Goal: Answer question/provide support: Share knowledge or assist other users

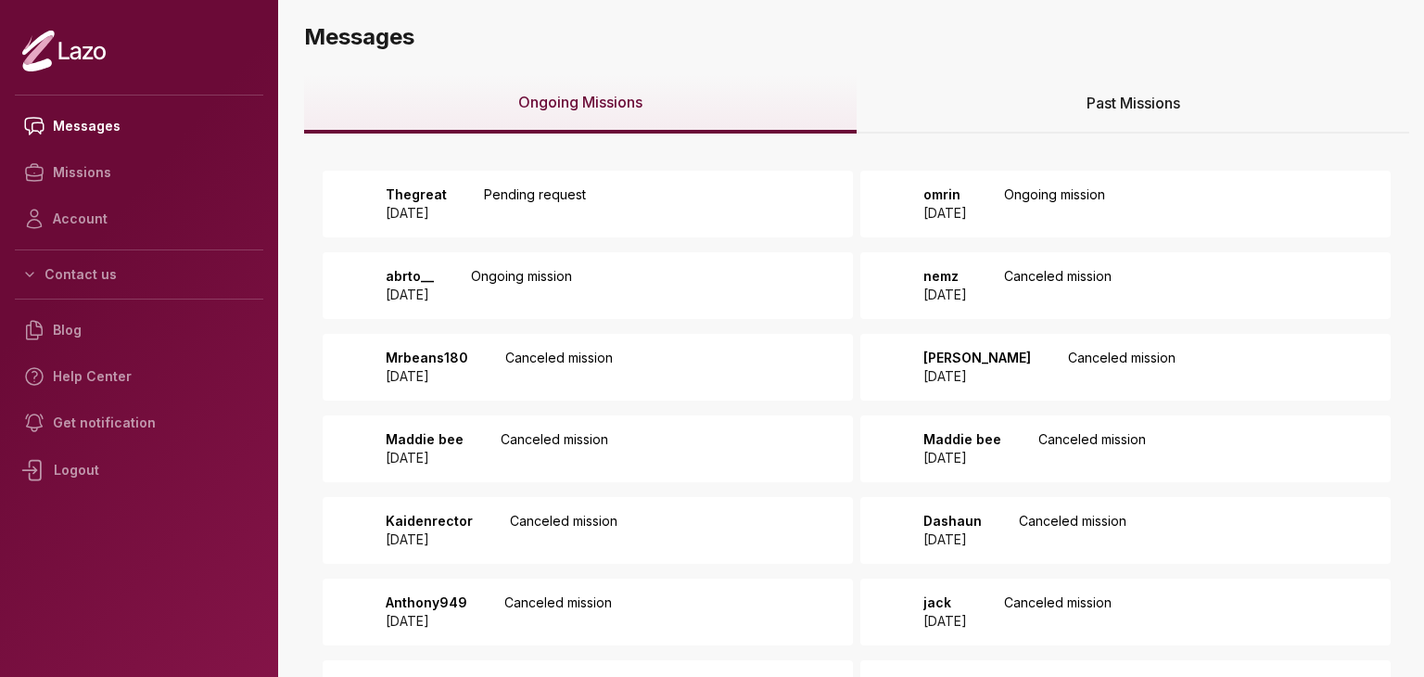
click at [712, 199] on div "Thegreat 2025 August 11 Pending request" at bounding box center [588, 204] width 530 height 67
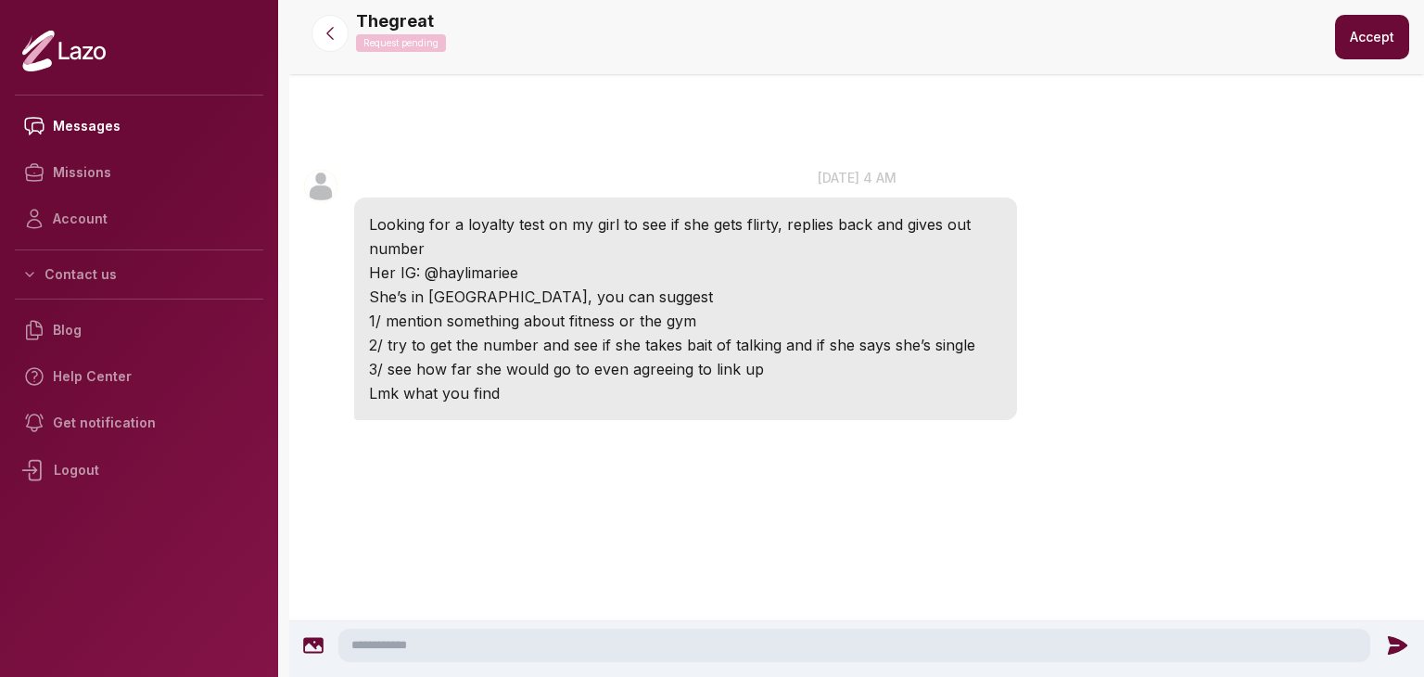
click at [712, 199] on div "Looking for a loyalty test on my girl to see if she gets flirty, replies back a…" at bounding box center [685, 308] width 663 height 222
click at [527, 646] on textarea at bounding box center [854, 645] width 1032 height 33
type textarea "**********"
click at [1397, 637] on icon at bounding box center [1402, 645] width 24 height 24
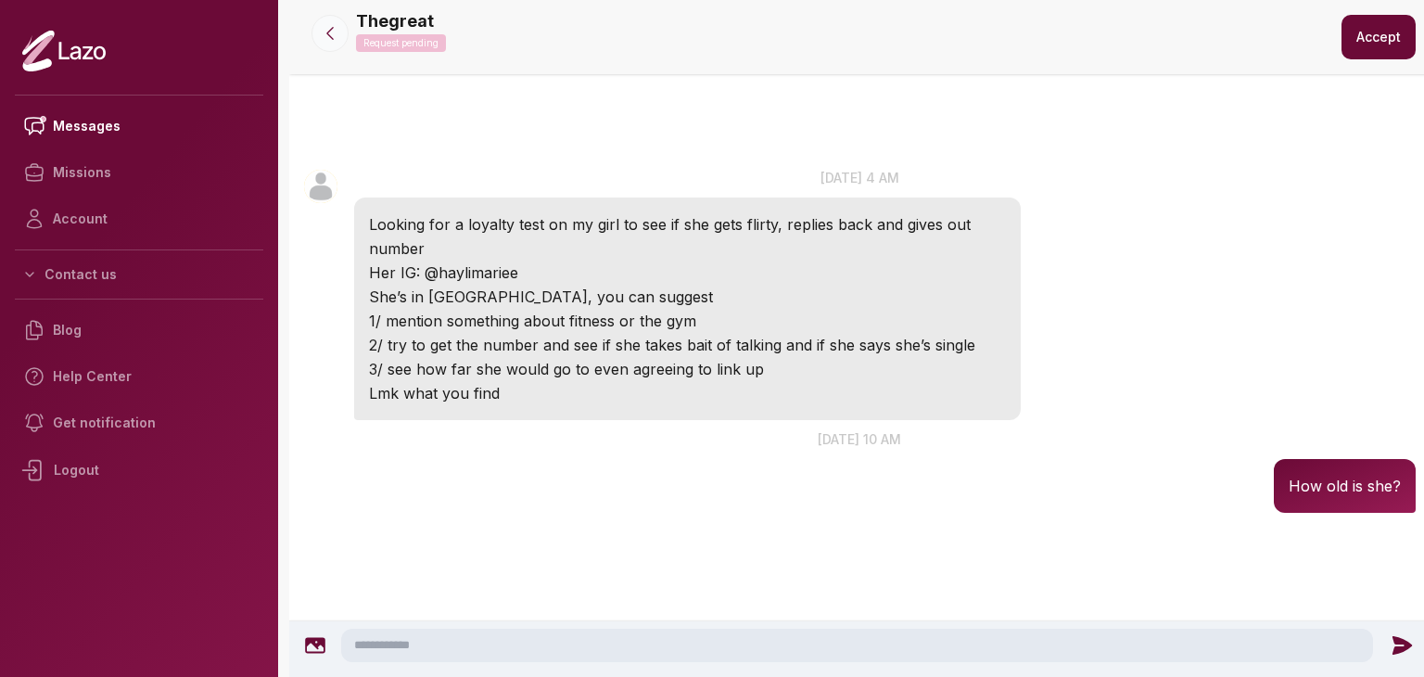
click at [334, 35] on icon at bounding box center [330, 33] width 19 height 19
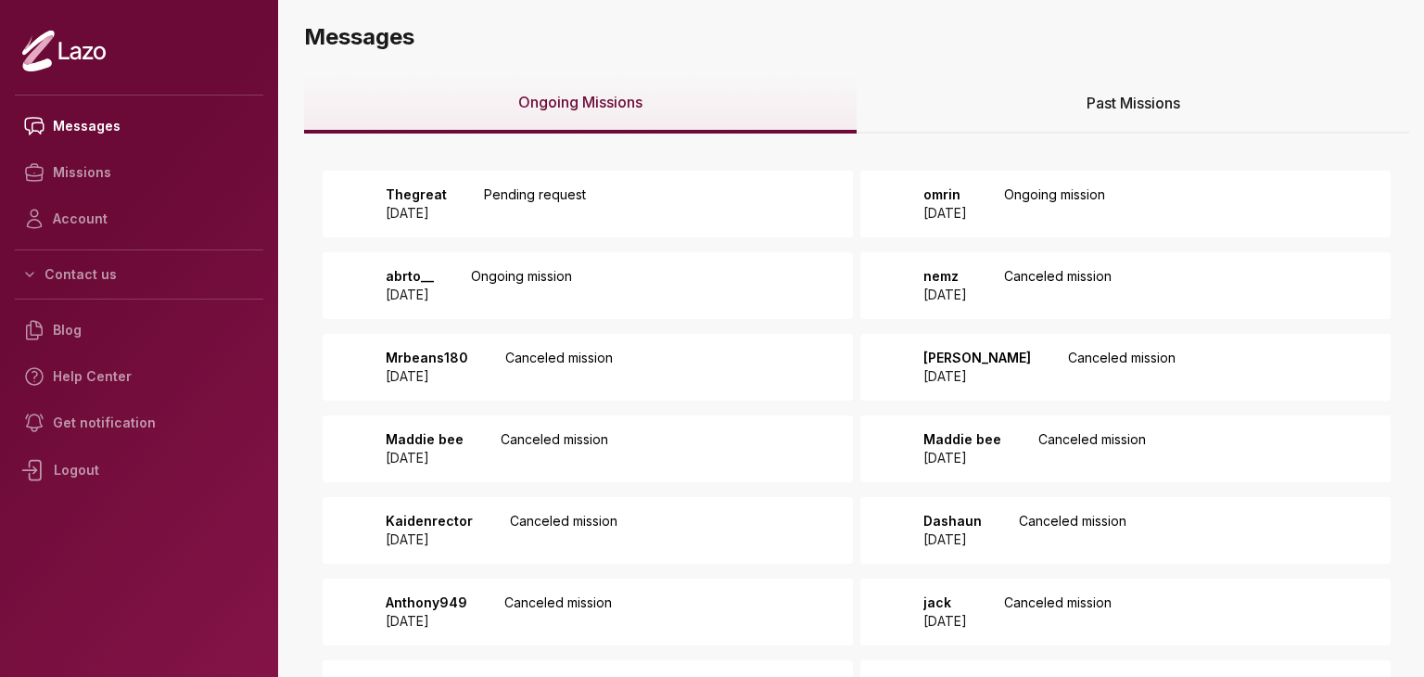
click at [728, 189] on div "Thegreat 2025 August 11 Pending request" at bounding box center [588, 204] width 530 height 67
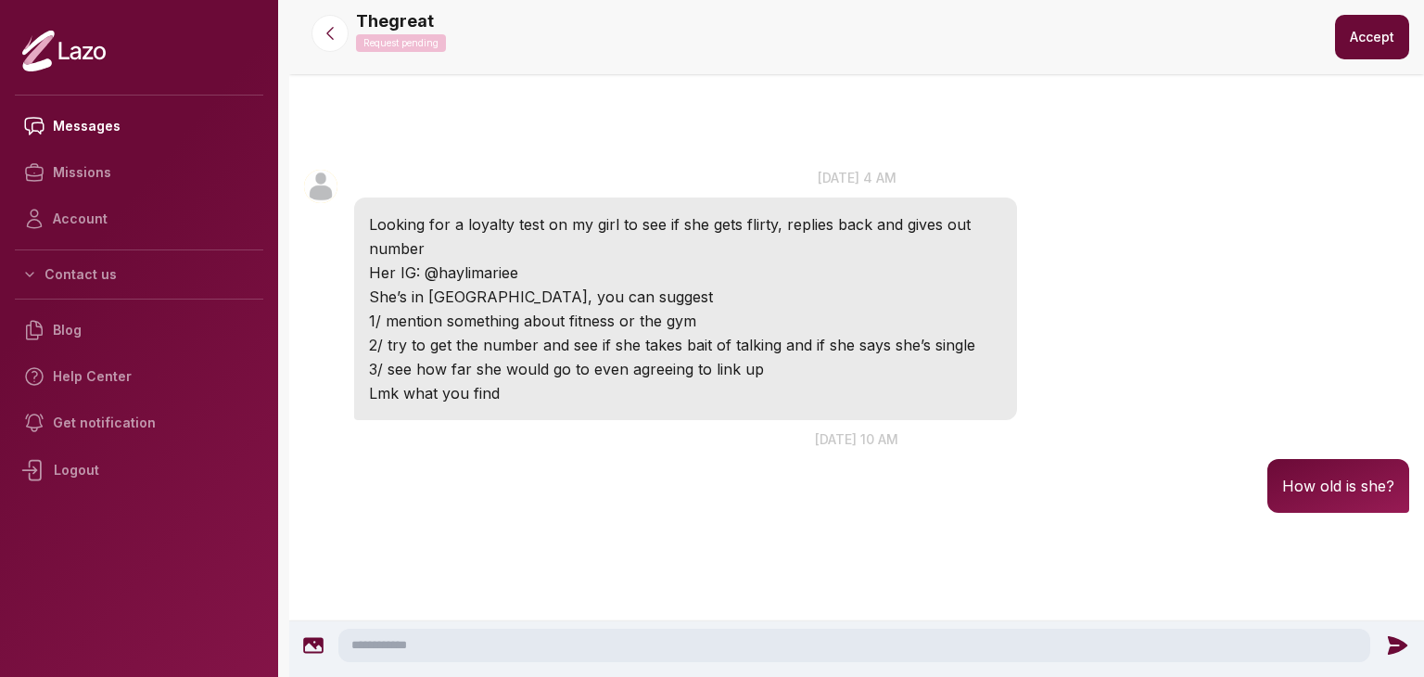
click at [1360, 50] on button "Accept" at bounding box center [1372, 37] width 74 height 44
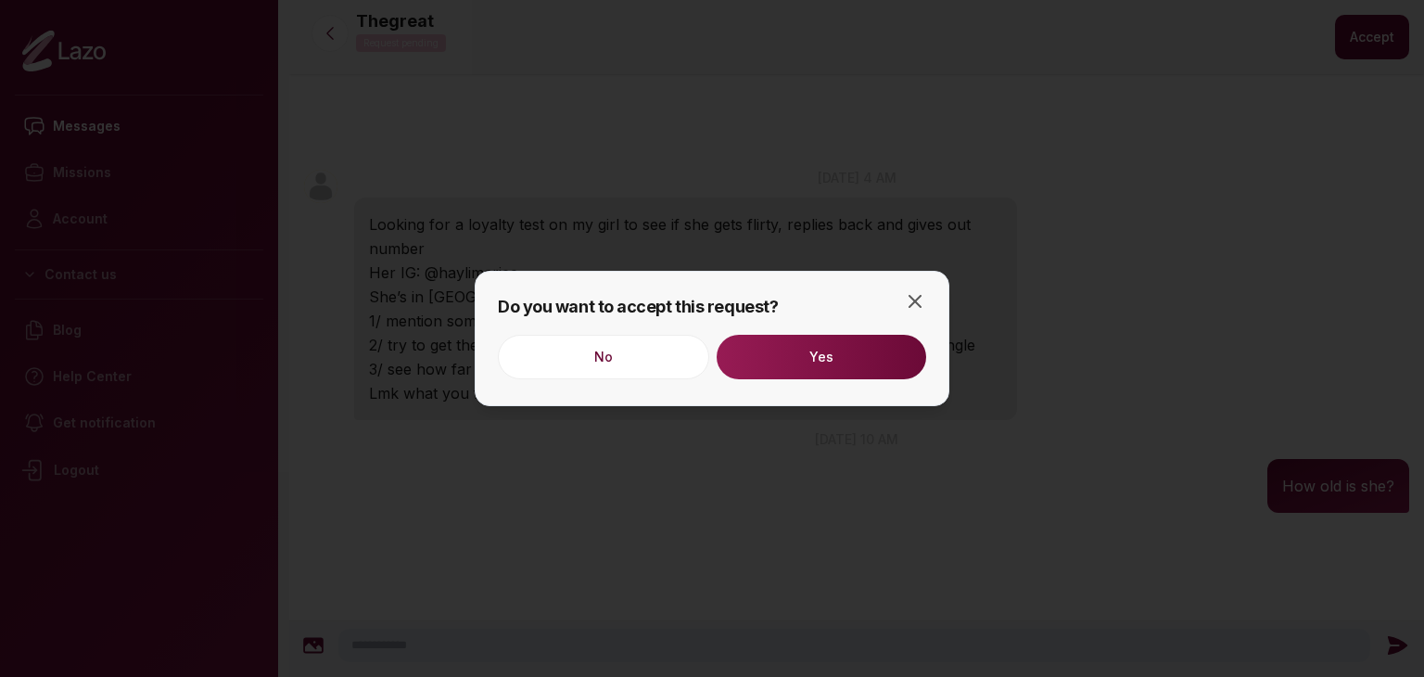
click at [835, 371] on button "Yes" at bounding box center [822, 357] width 210 height 44
click at [908, 297] on icon "button" at bounding box center [915, 301] width 22 height 22
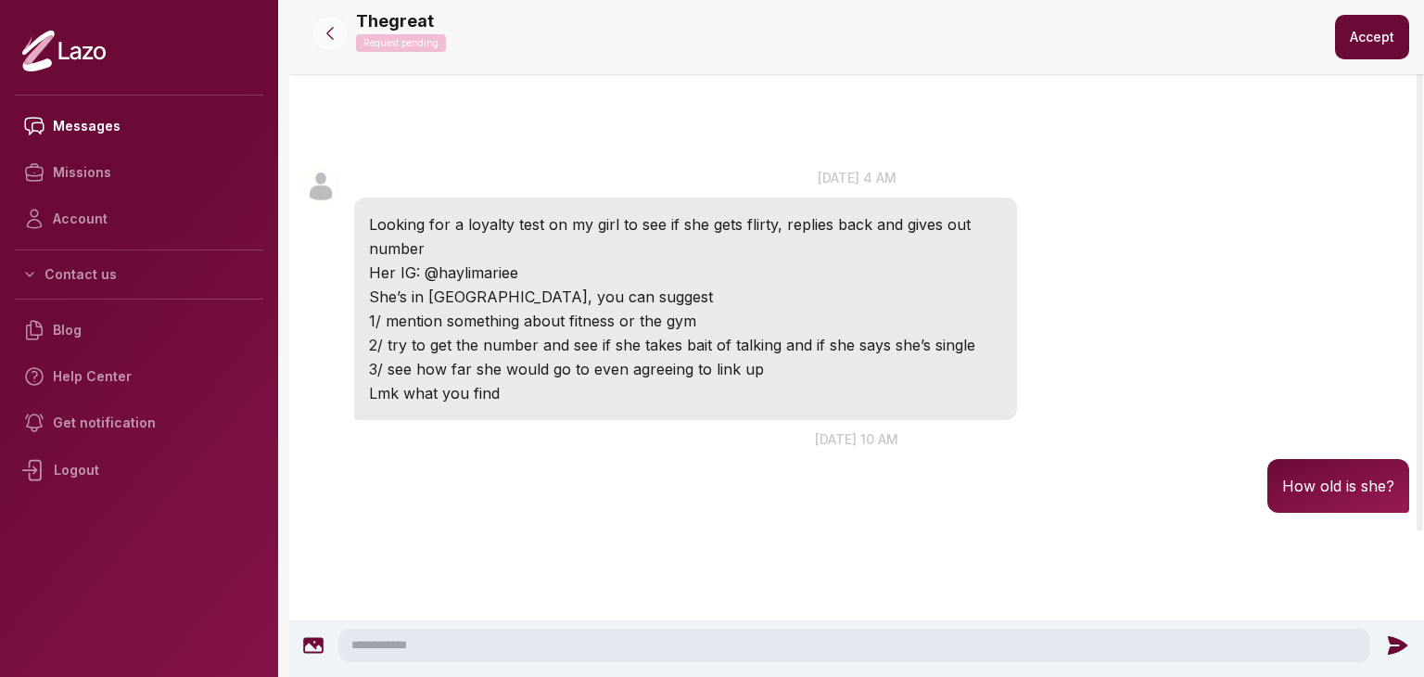
click at [338, 37] on icon at bounding box center [330, 33] width 19 height 19
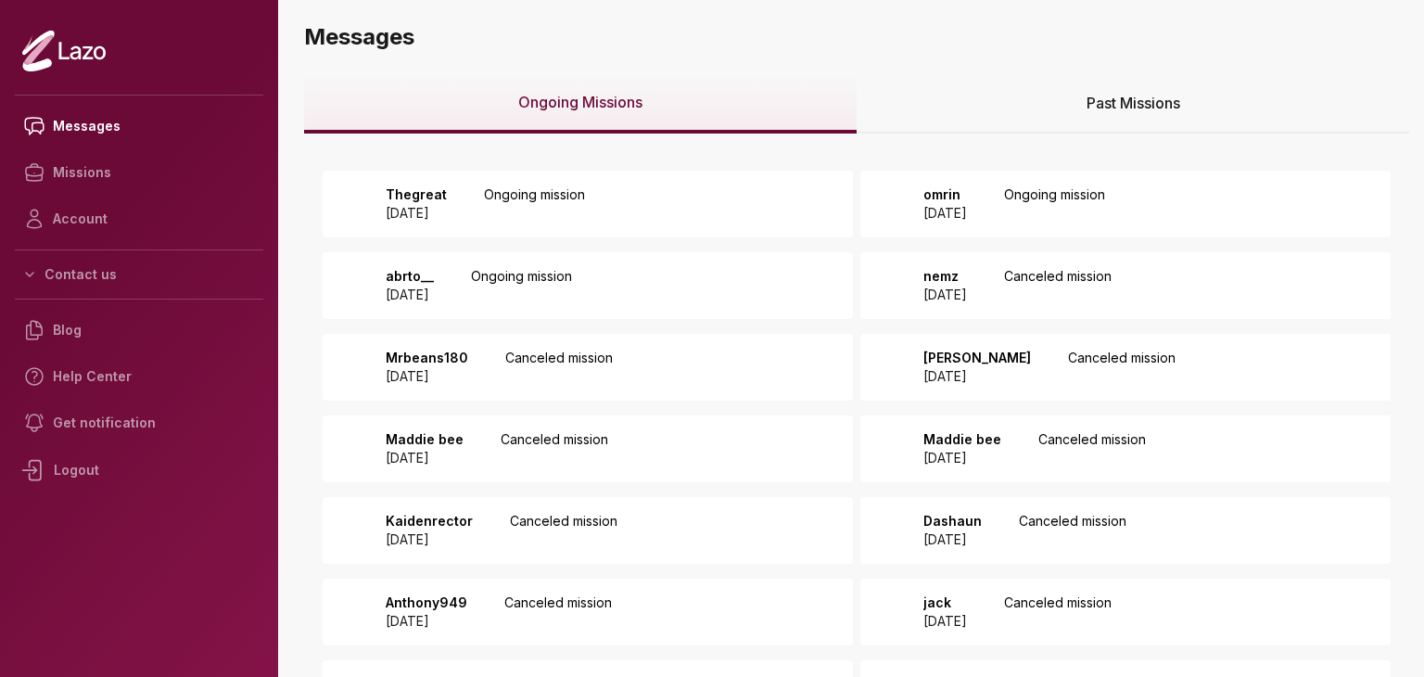
click at [1083, 194] on p "Ongoing mission" at bounding box center [1054, 203] width 101 height 37
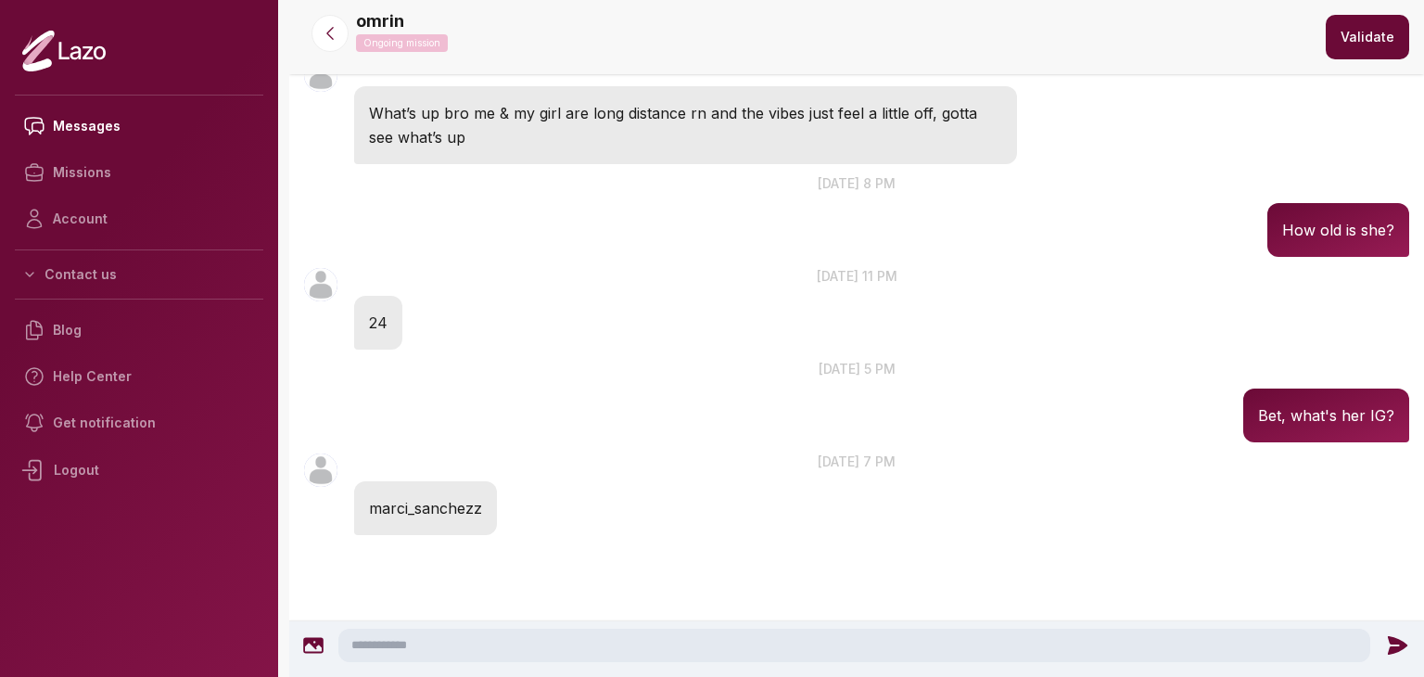
scroll to position [122, 0]
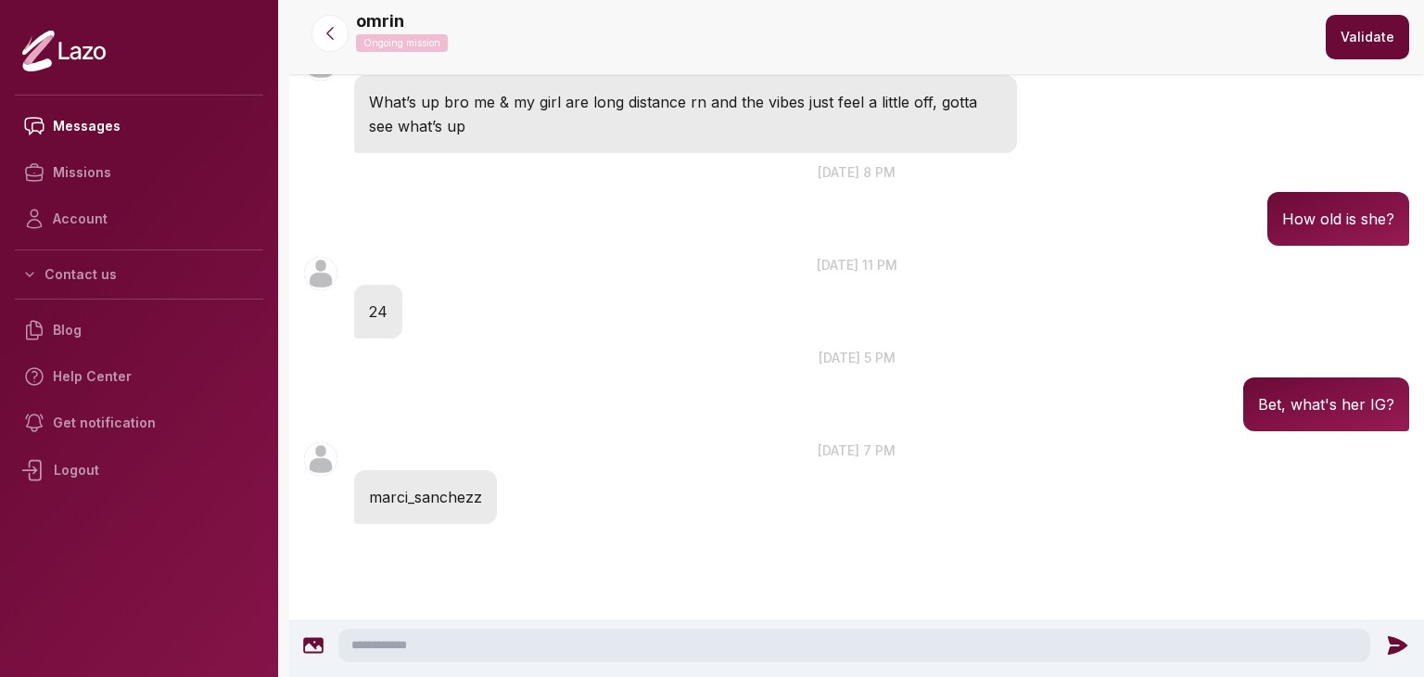
click at [652, 659] on textarea at bounding box center [854, 645] width 1032 height 33
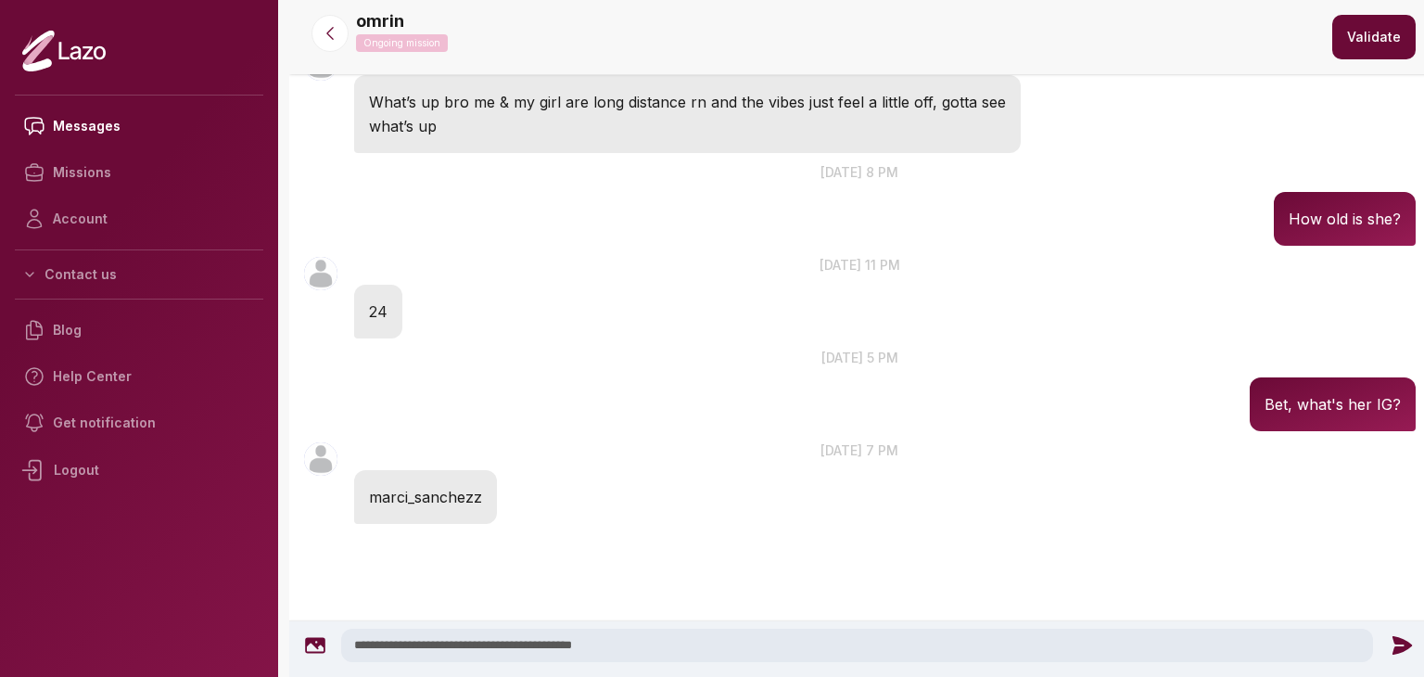
type textarea "**********"
click at [1391, 645] on icon at bounding box center [1402, 645] width 24 height 24
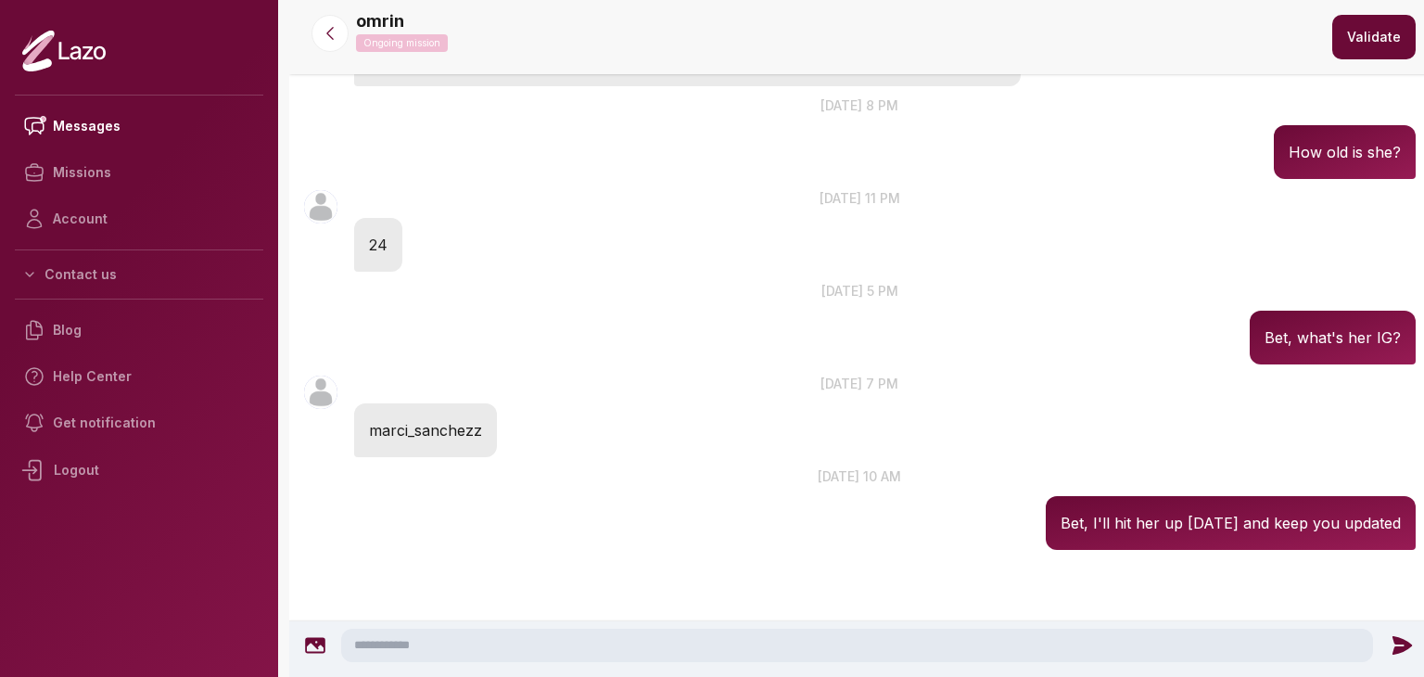
scroll to position [215, 0]
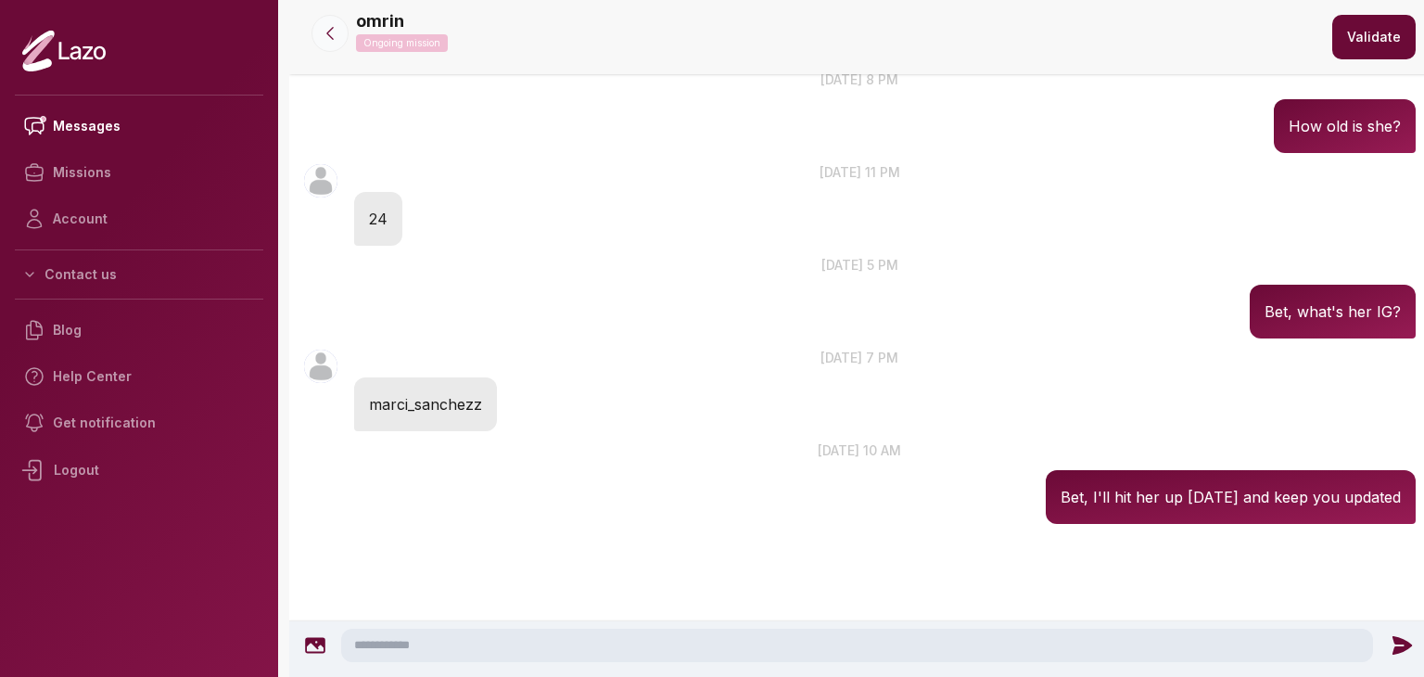
click at [330, 27] on icon at bounding box center [330, 33] width 19 height 19
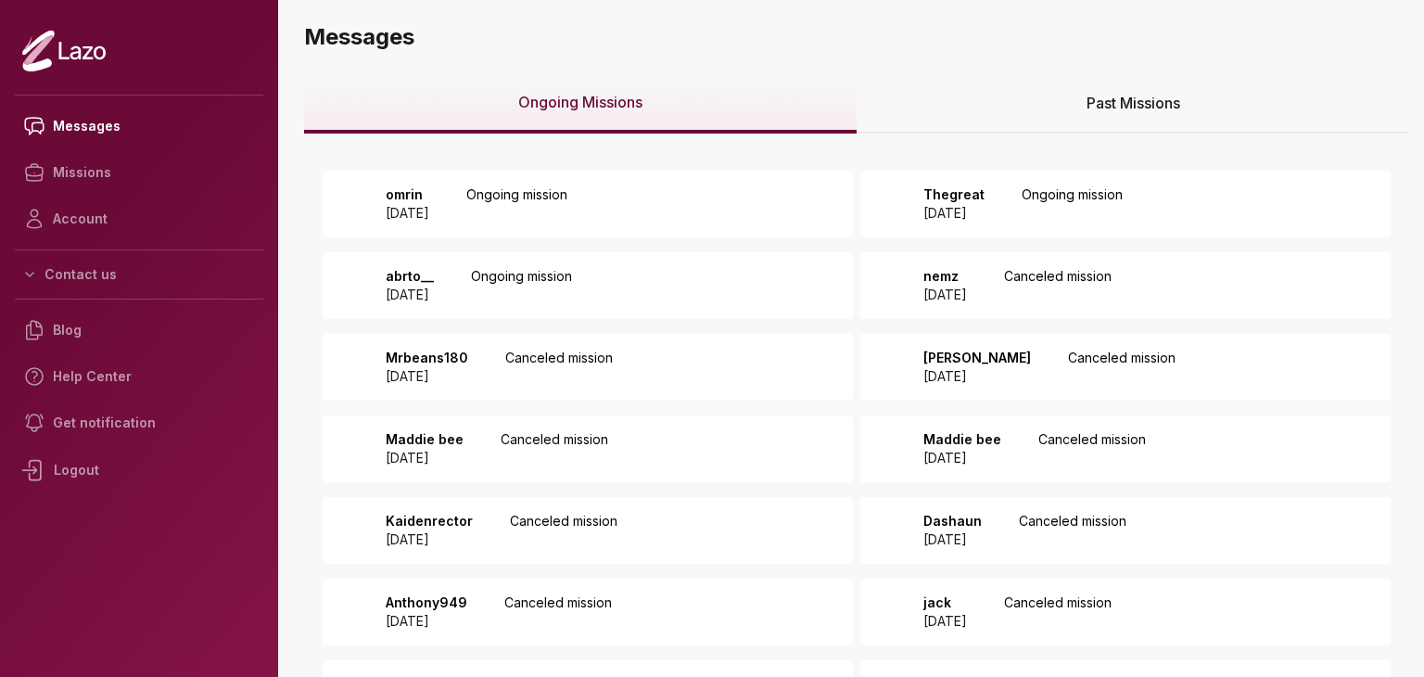
click at [636, 284] on div "abrto__ 2025 August 09 Ongoing mission" at bounding box center [588, 285] width 530 height 67
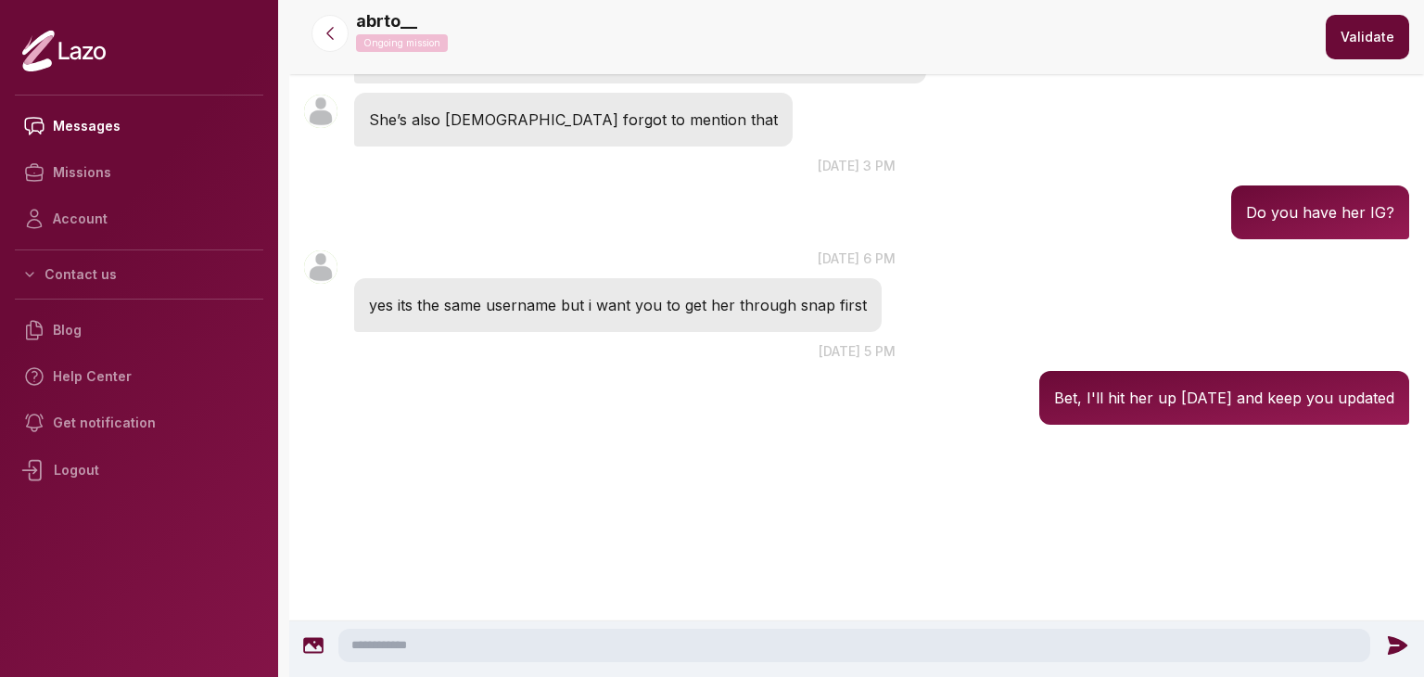
scroll to position [352, 0]
click at [631, 642] on textarea at bounding box center [854, 645] width 1032 height 33
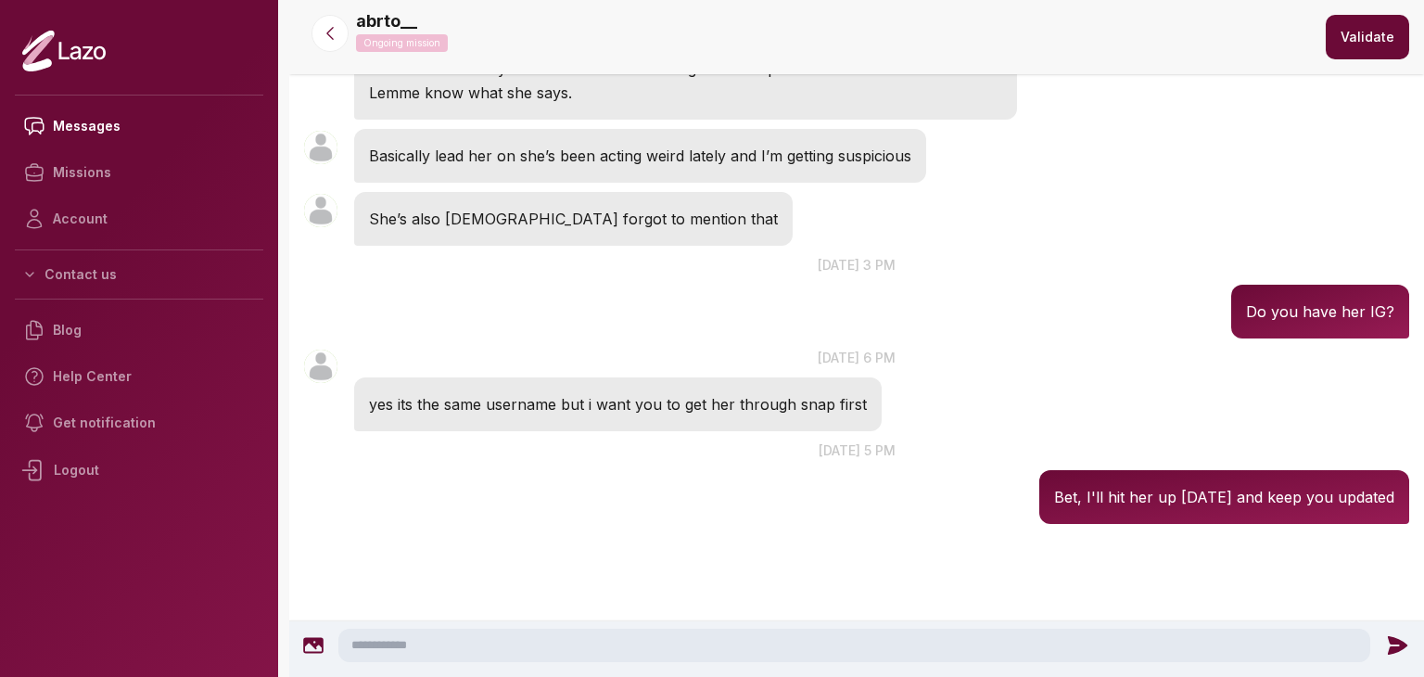
click at [631, 642] on textarea at bounding box center [854, 645] width 1032 height 33
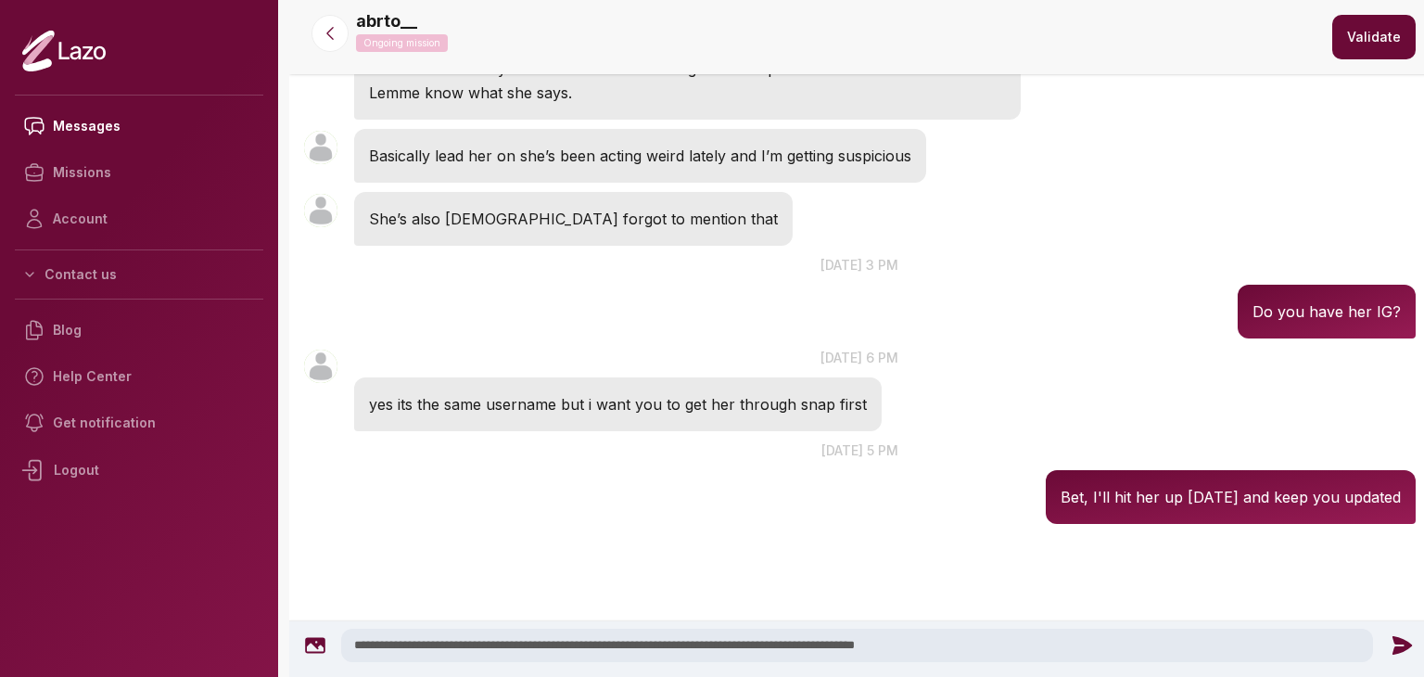
type textarea "**********"
click at [1391, 645] on icon at bounding box center [1402, 645] width 24 height 24
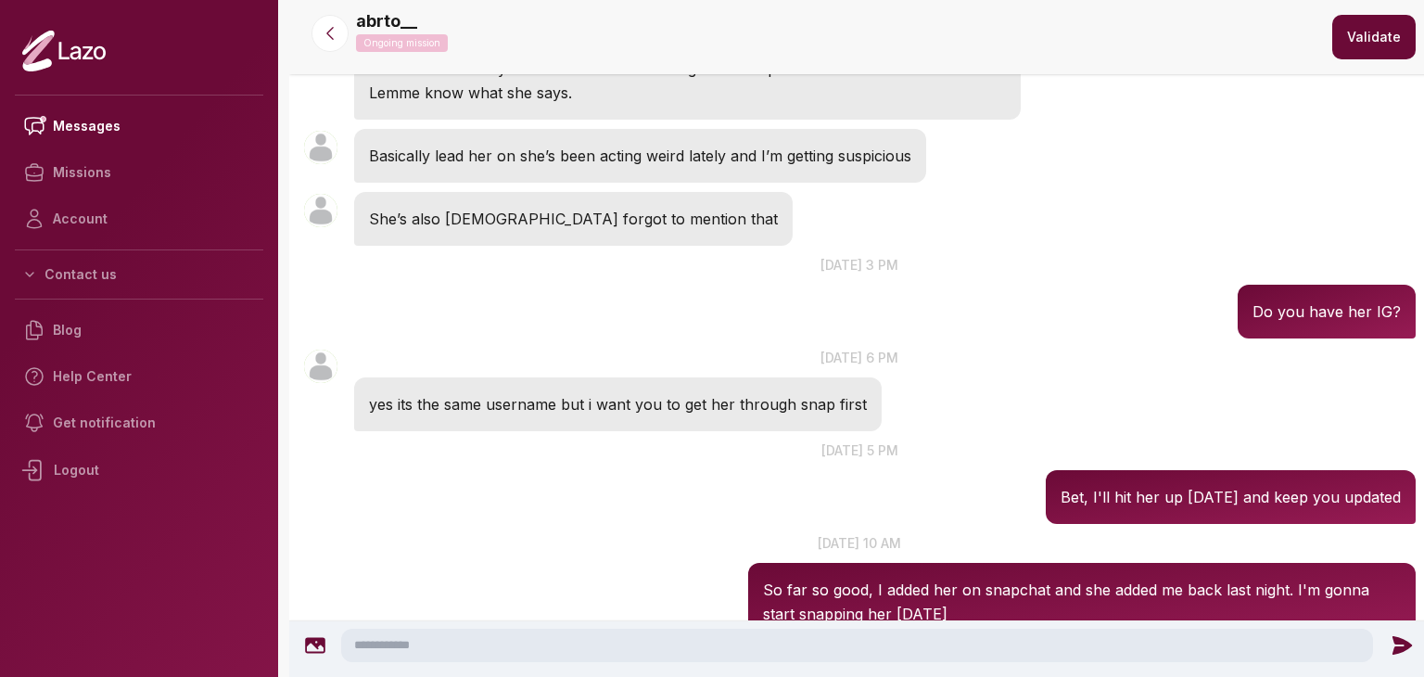
scroll to position [369, 0]
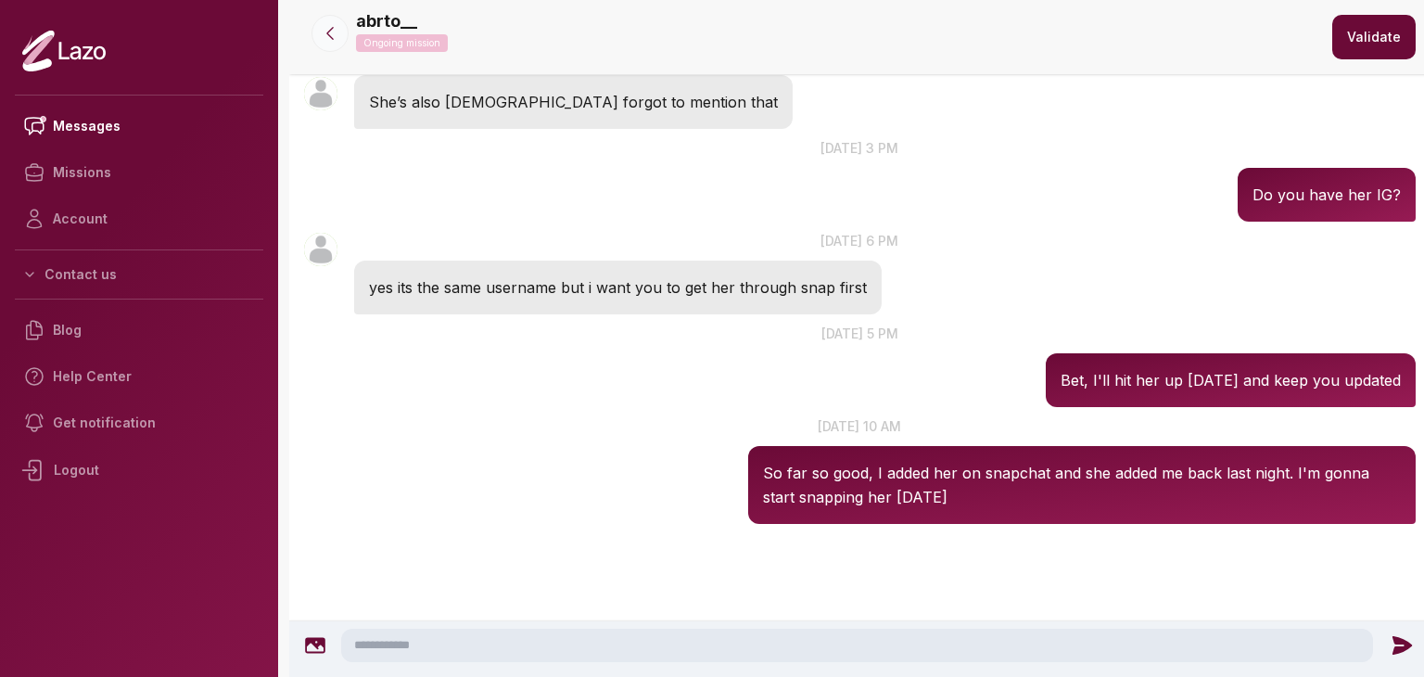
click at [337, 28] on icon at bounding box center [330, 33] width 19 height 19
